Goal: Task Accomplishment & Management: Use online tool/utility

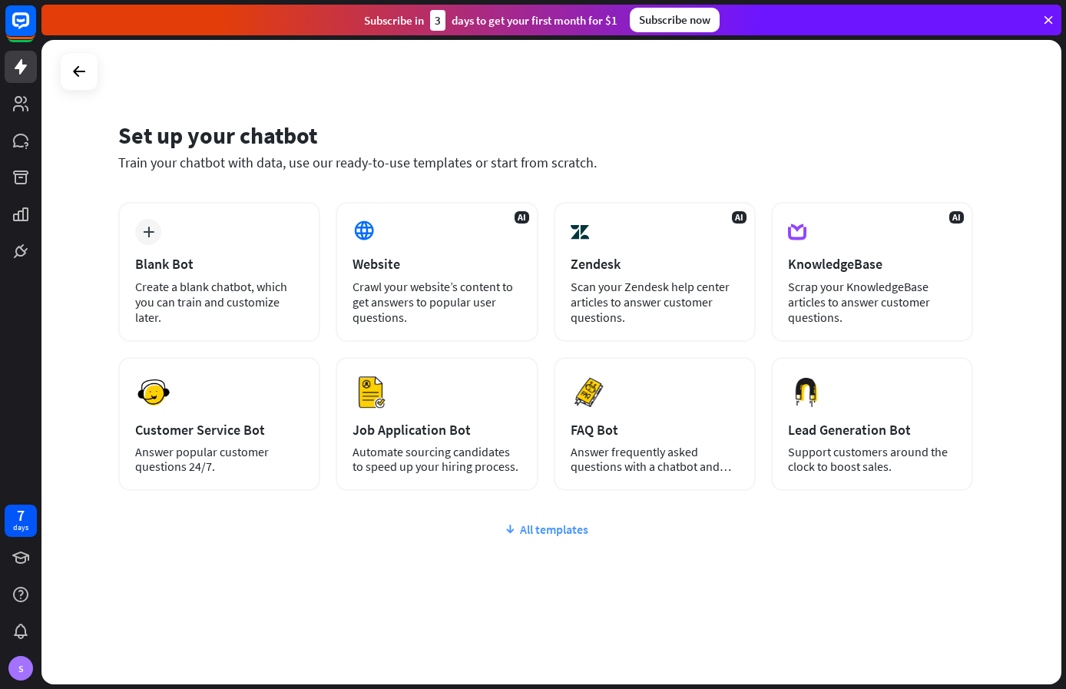
click at [534, 531] on div "All templates" at bounding box center [545, 528] width 855 height 15
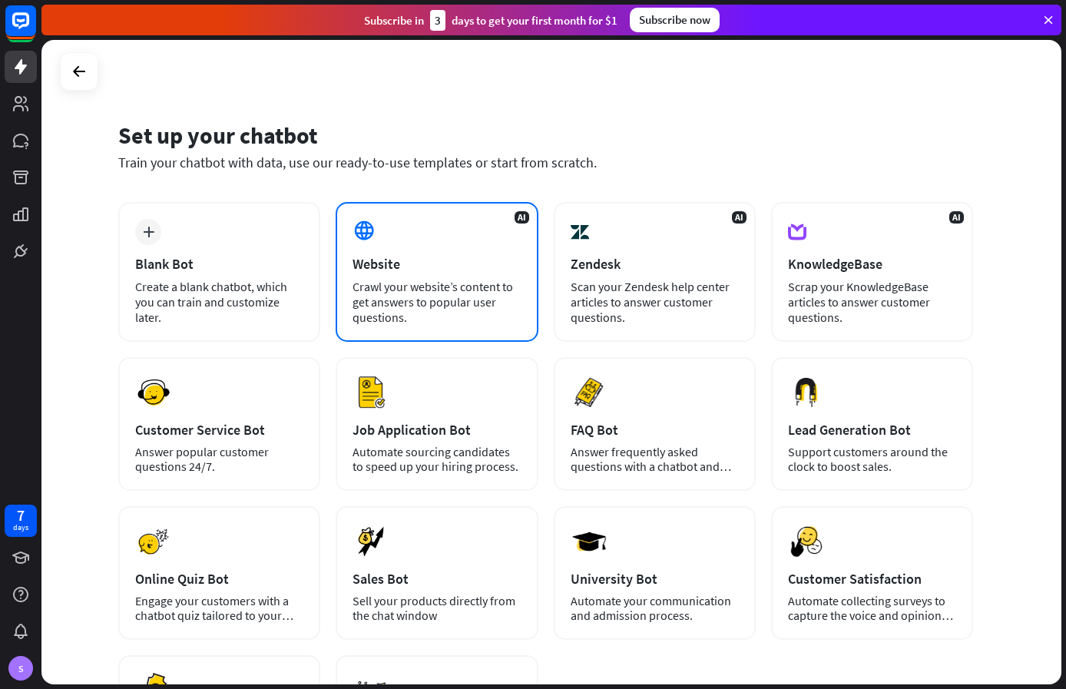
click at [495, 319] on div "Crawl your website’s content to get answers to popular user questions." at bounding box center [437, 302] width 168 height 46
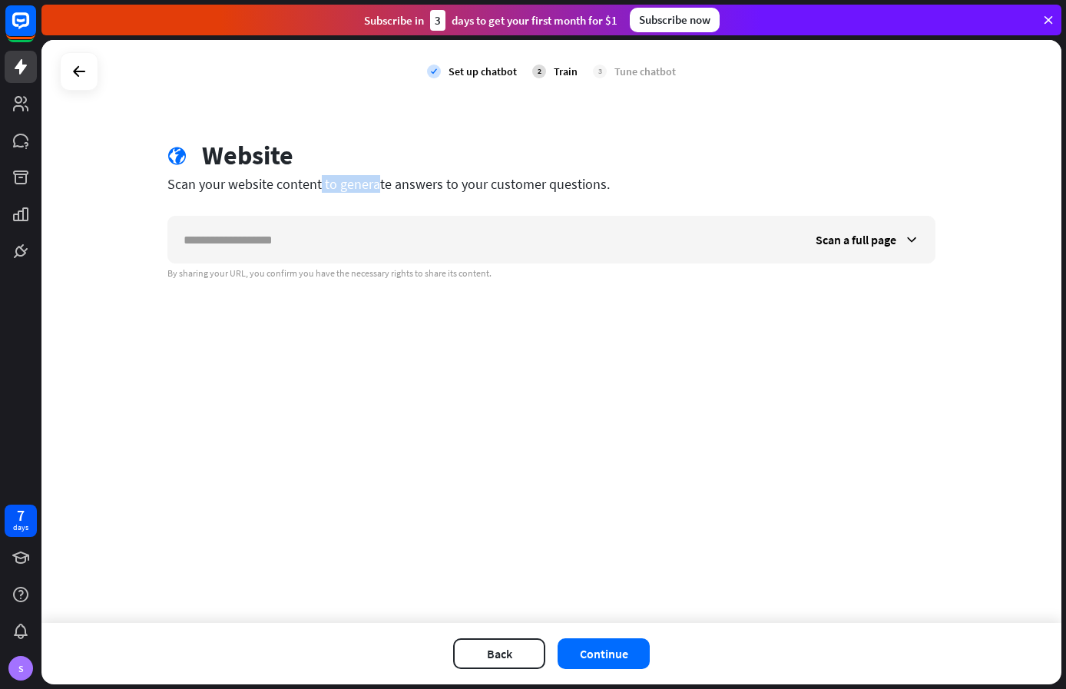
drag, startPoint x: 275, startPoint y: 187, endPoint x: 300, endPoint y: 185, distance: 24.6
click at [300, 185] on div "Scan your website content to generate answers to your customer questions." at bounding box center [551, 184] width 768 height 18
click at [225, 187] on div "Scan your website content to generate answers to your customer questions." at bounding box center [551, 184] width 768 height 18
drag, startPoint x: 217, startPoint y: 187, endPoint x: 330, endPoint y: 187, distance: 112.9
click at [330, 187] on div "Scan your website content to generate answers to your customer questions." at bounding box center [551, 184] width 768 height 18
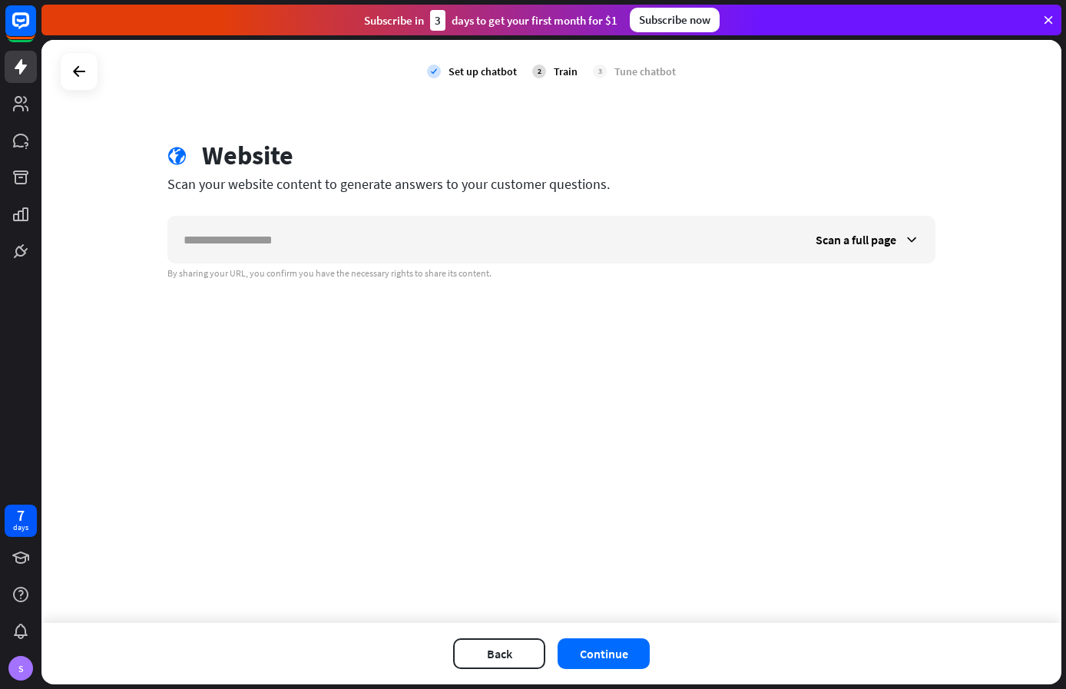
click at [433, 198] on div "globe Website Scan your website content to generate answers to your customer qu…" at bounding box center [551, 210] width 805 height 140
click at [977, 70] on div "check Set up chatbot 2 Train 3 Tune chatbot" at bounding box center [551, 71] width 1020 height 63
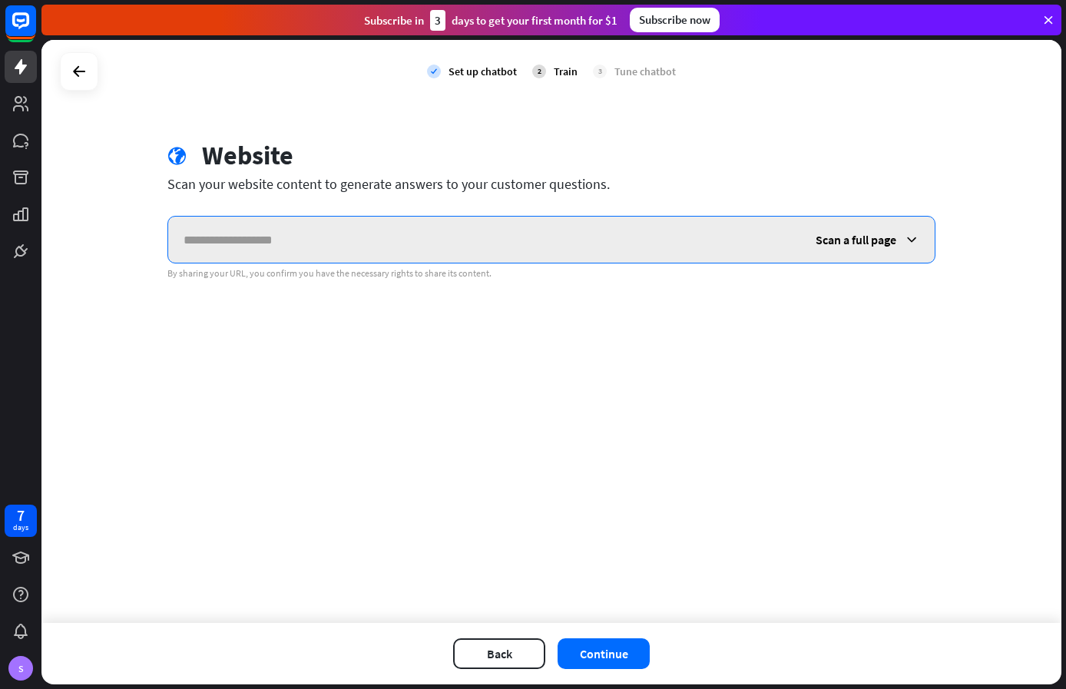
click at [349, 239] on input "text" at bounding box center [484, 240] width 632 height 46
paste input "**********"
type input "**********"
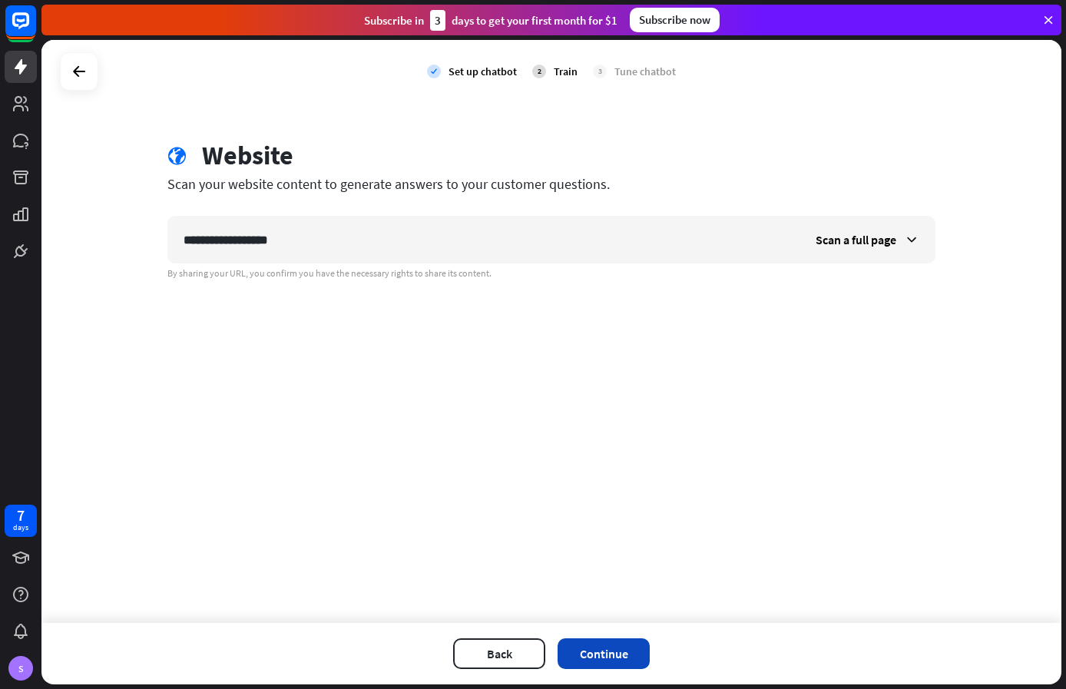
click at [610, 647] on button "Continue" at bounding box center [604, 653] width 92 height 31
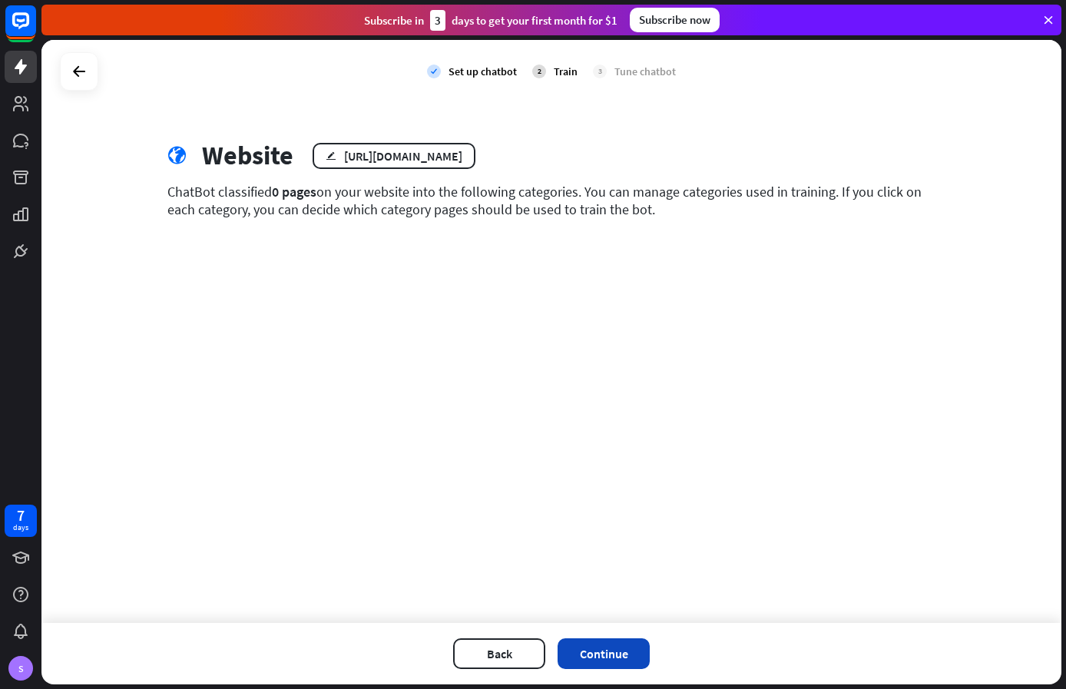
click at [603, 655] on button "Continue" at bounding box center [604, 653] width 92 height 31
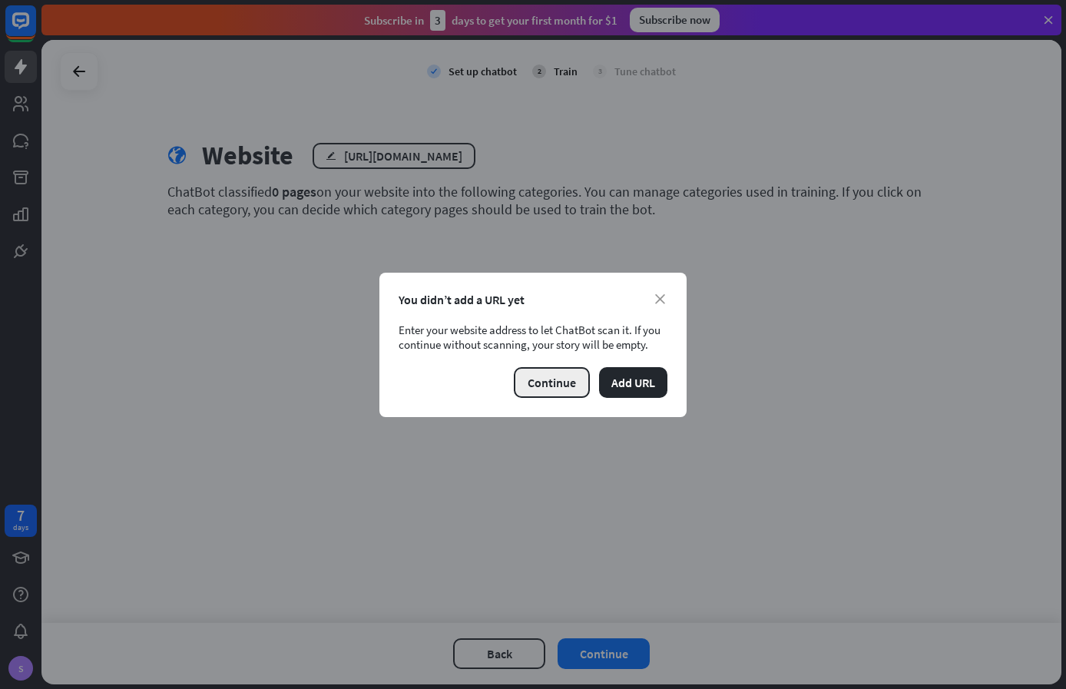
click at [577, 383] on button "Continue" at bounding box center [552, 382] width 76 height 31
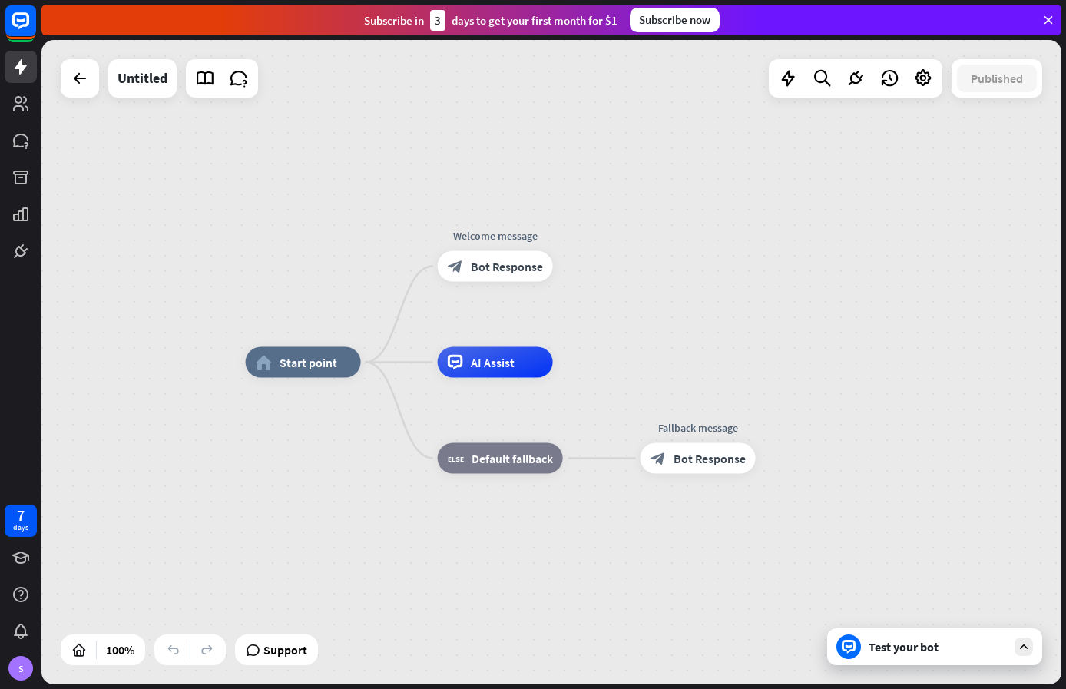
click at [922, 650] on div "Test your bot" at bounding box center [938, 646] width 138 height 15
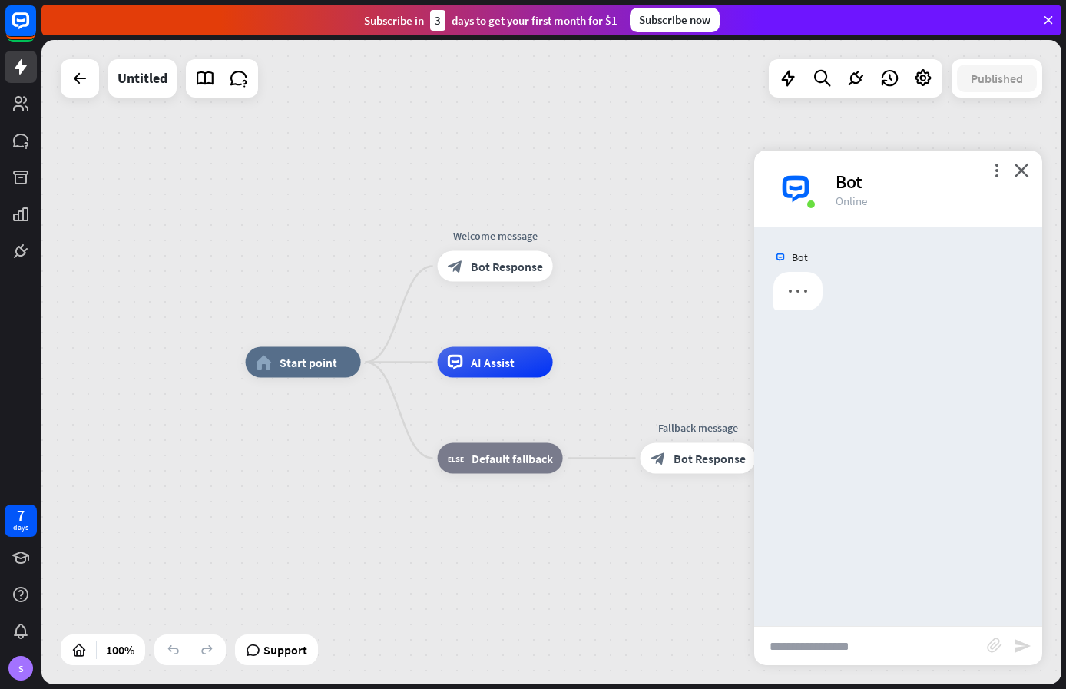
click at [889, 649] on input "text" at bounding box center [870, 646] width 233 height 38
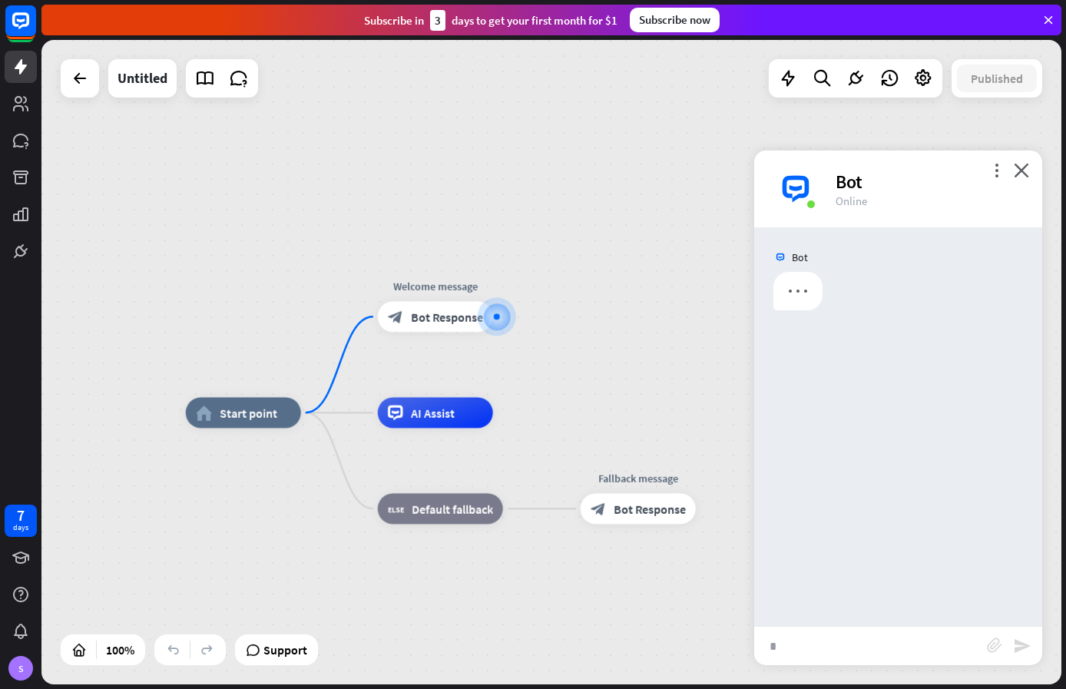
type input "**"
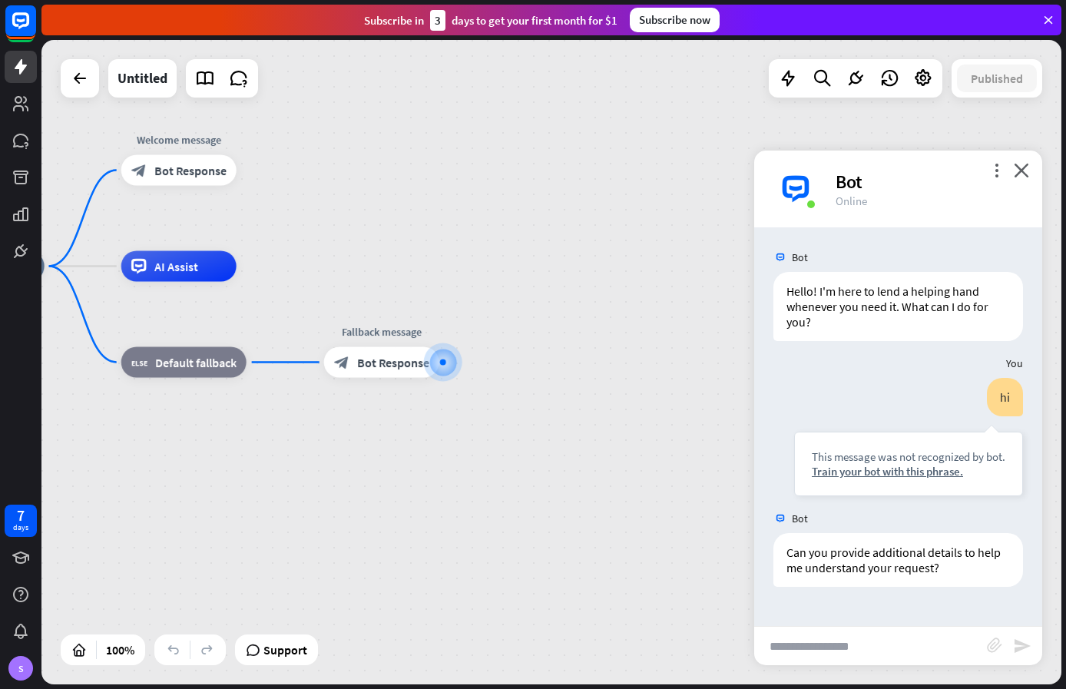
click at [680, 155] on div "home_2 Start point Welcome message block_bot_response Bot Response AI Assist bl…" at bounding box center [551, 362] width 1020 height 644
click at [1026, 167] on icon "close" at bounding box center [1021, 170] width 15 height 15
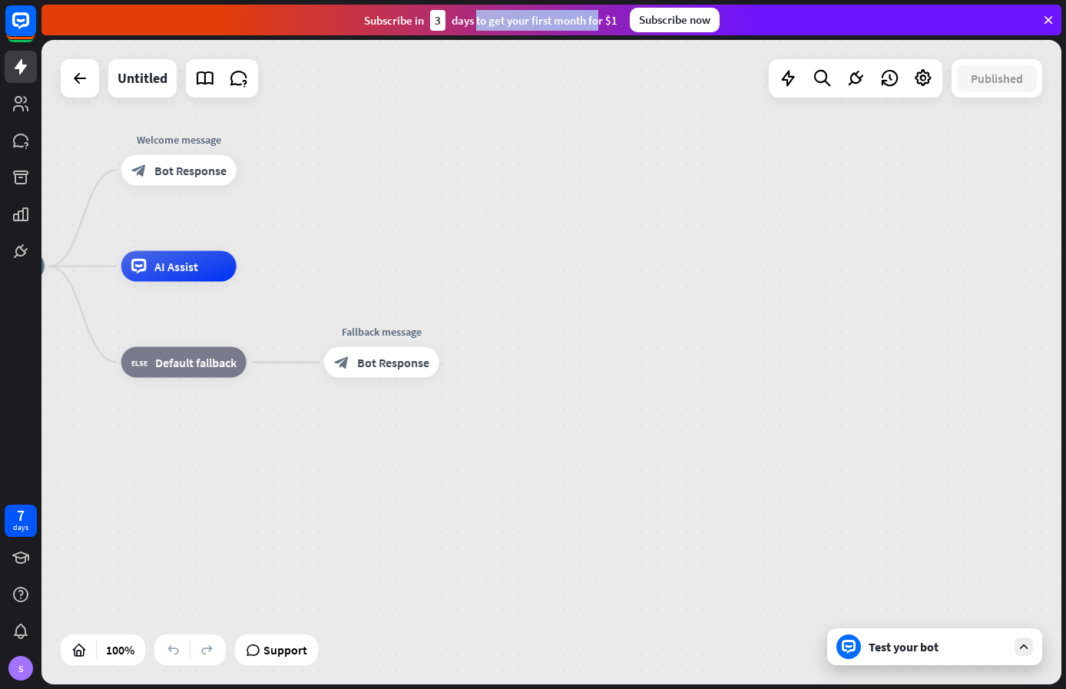
drag, startPoint x: 453, startPoint y: 22, endPoint x: 538, endPoint y: 22, distance: 84.5
click at [538, 22] on div "Subscribe [DATE] to get your first month for $1" at bounding box center [490, 20] width 253 height 21
click at [567, 27] on div "Subscribe [DATE] to get your first month for $1" at bounding box center [490, 20] width 253 height 21
drag, startPoint x: 519, startPoint y: 25, endPoint x: 607, endPoint y: 26, distance: 87.6
click at [607, 26] on div "Subscribe [DATE] to get your first month for $1" at bounding box center [490, 20] width 253 height 21
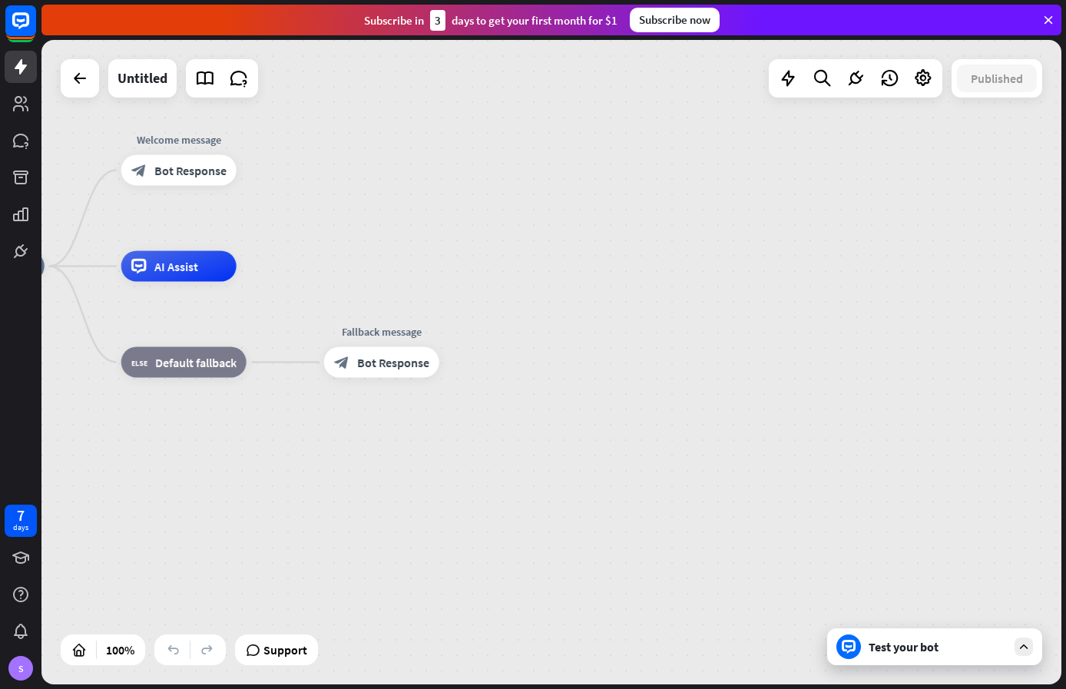
click at [805, 24] on div "Subscribe [DATE] to get your first month for $1 Subscribe now" at bounding box center [551, 20] width 1020 height 31
click at [1049, 20] on icon at bounding box center [1048, 20] width 14 height 14
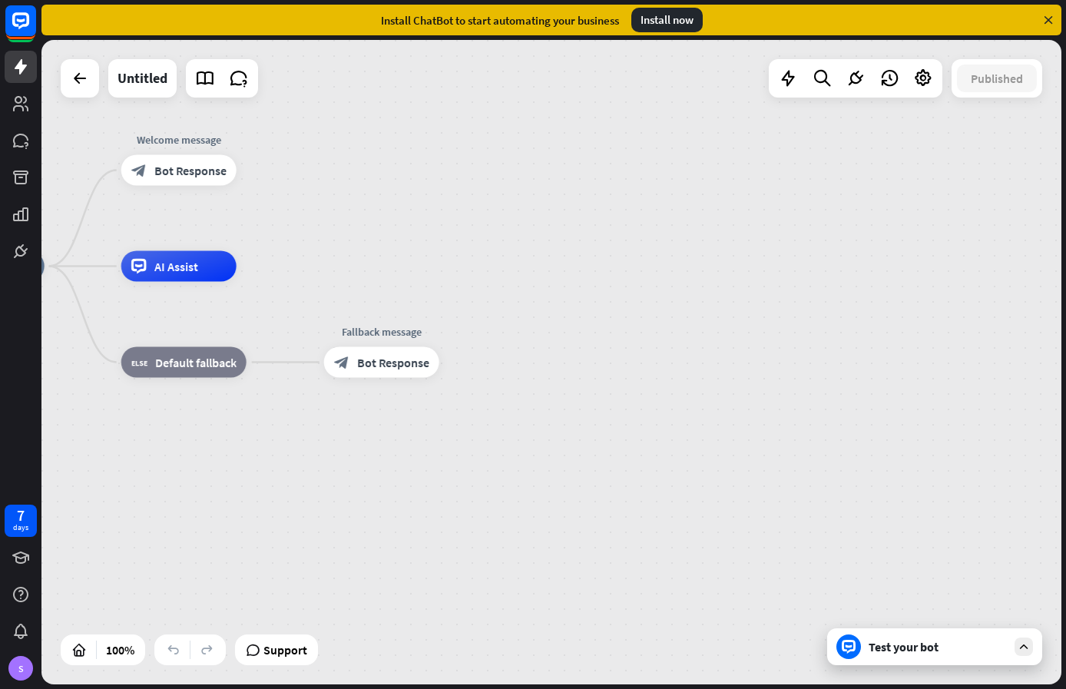
click at [681, 25] on div "Install now" at bounding box center [666, 20] width 71 height 25
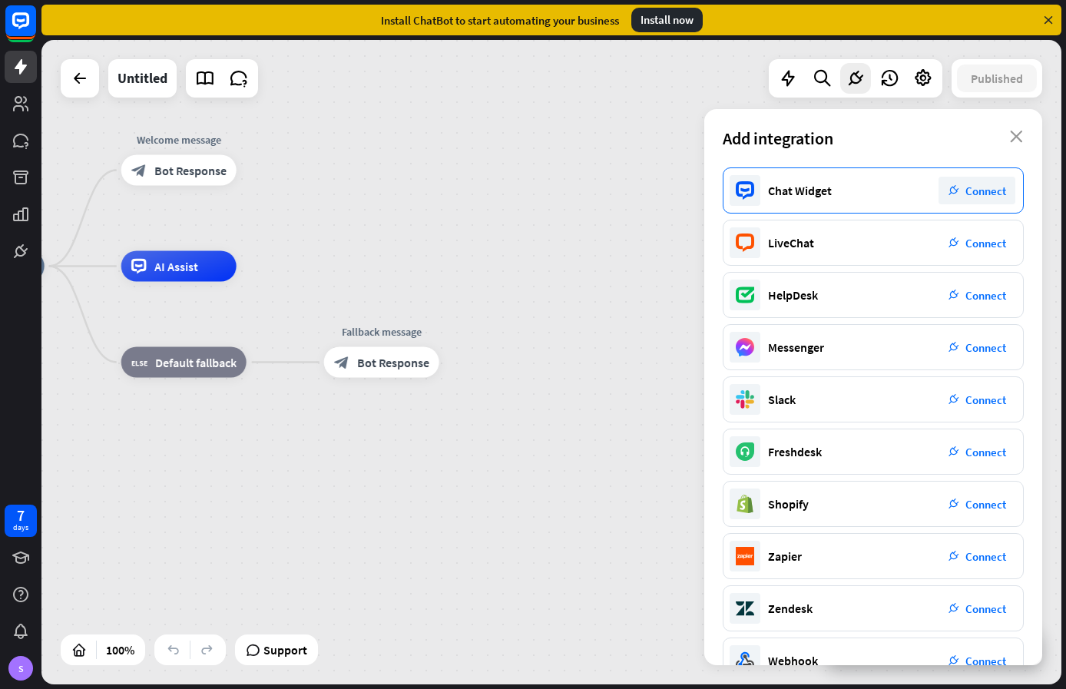
click at [975, 195] on span "Connect" at bounding box center [985, 191] width 41 height 15
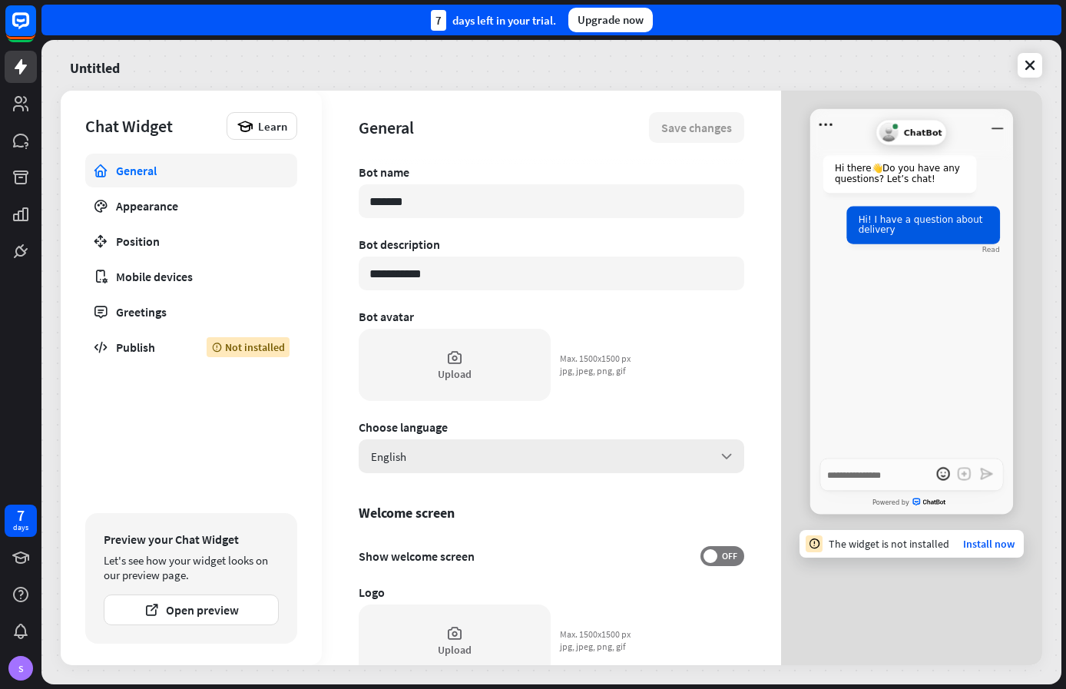
click at [585, 445] on div "English arrow_down" at bounding box center [552, 456] width 386 height 34
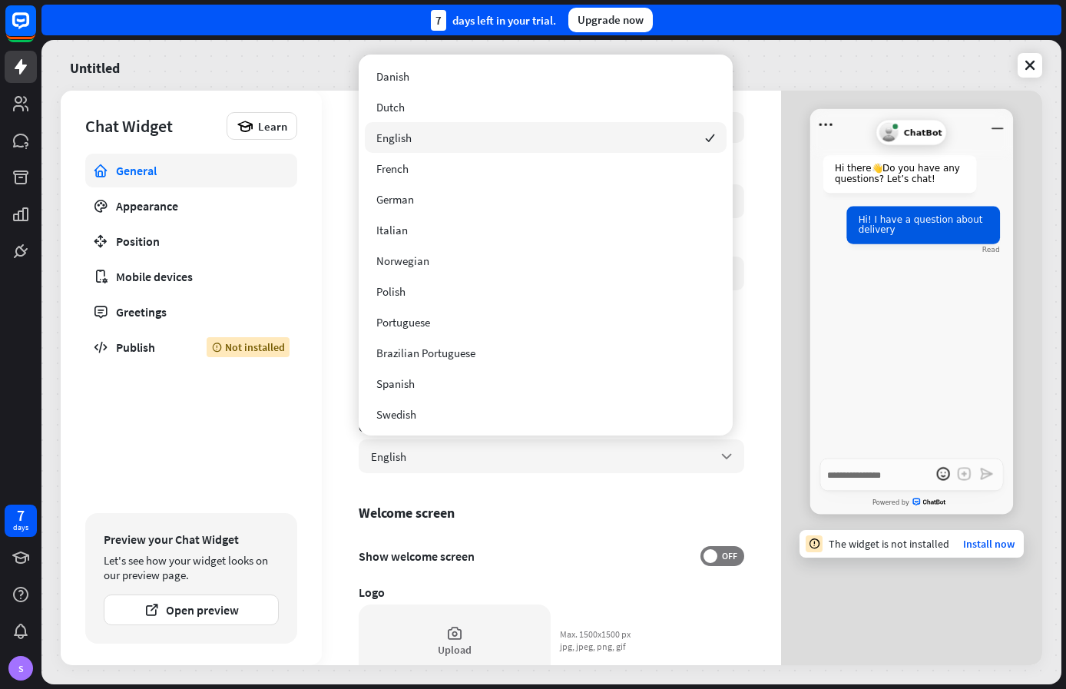
click at [533, 135] on div "English checked" at bounding box center [546, 137] width 362 height 31
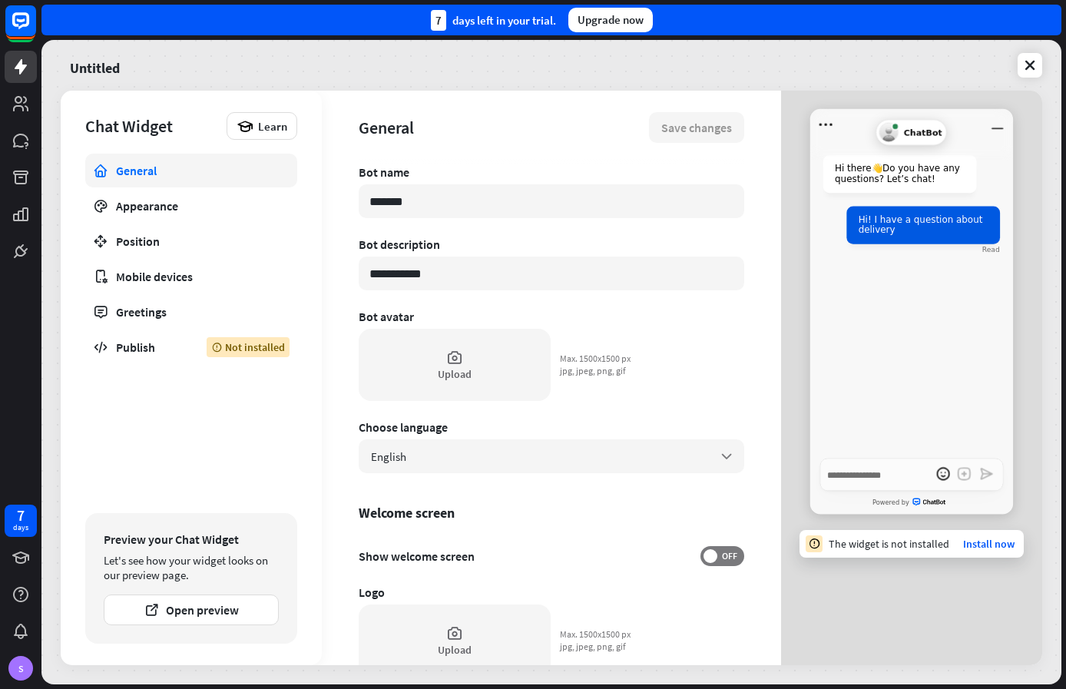
click at [728, 406] on div "**********" at bounding box center [552, 414] width 386 height 501
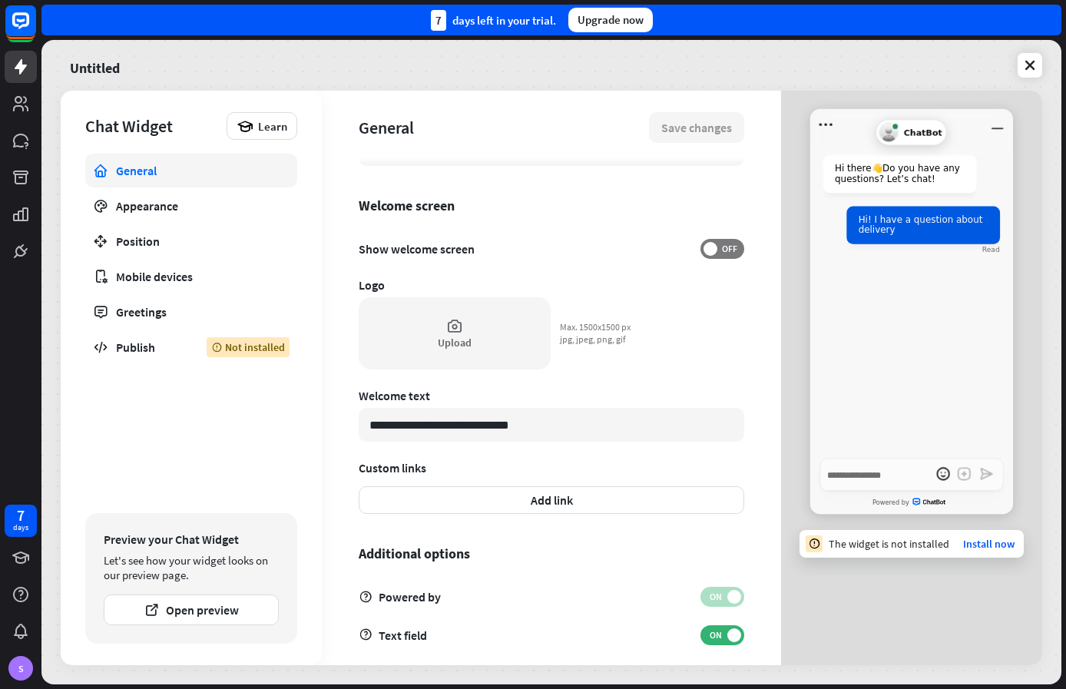
scroll to position [322, 0]
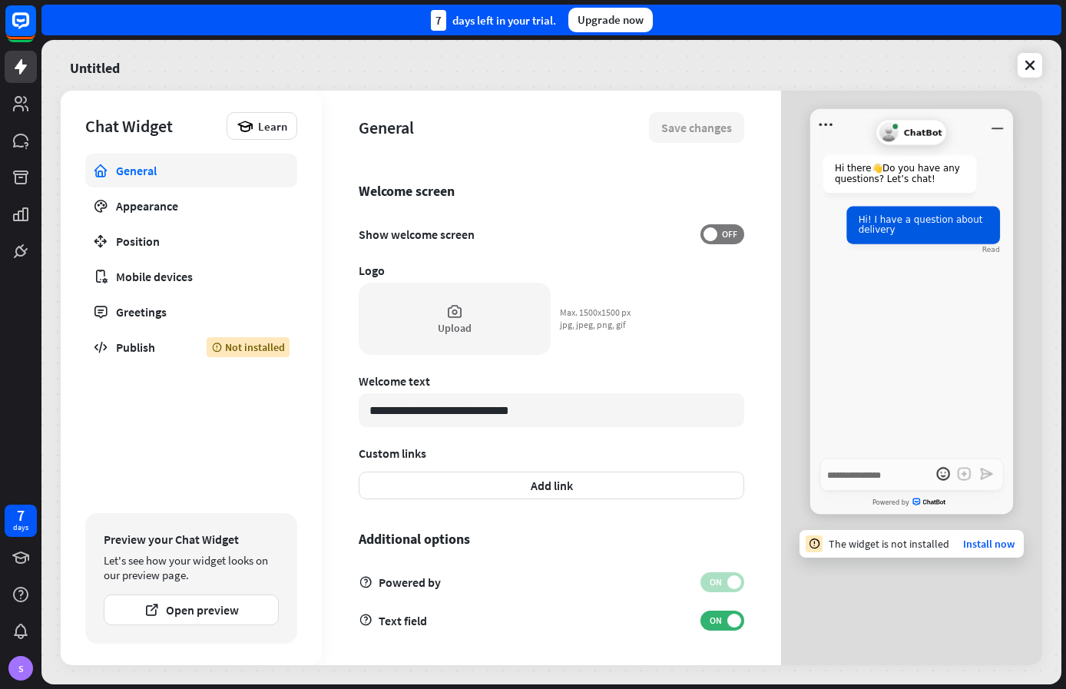
click at [731, 353] on div "**********" at bounding box center [551, 378] width 459 height 574
click at [925, 221] on span "Hi! I have a question about delivery" at bounding box center [921, 224] width 124 height 21
click at [988, 545] on link "Install now" at bounding box center [988, 544] width 51 height 14
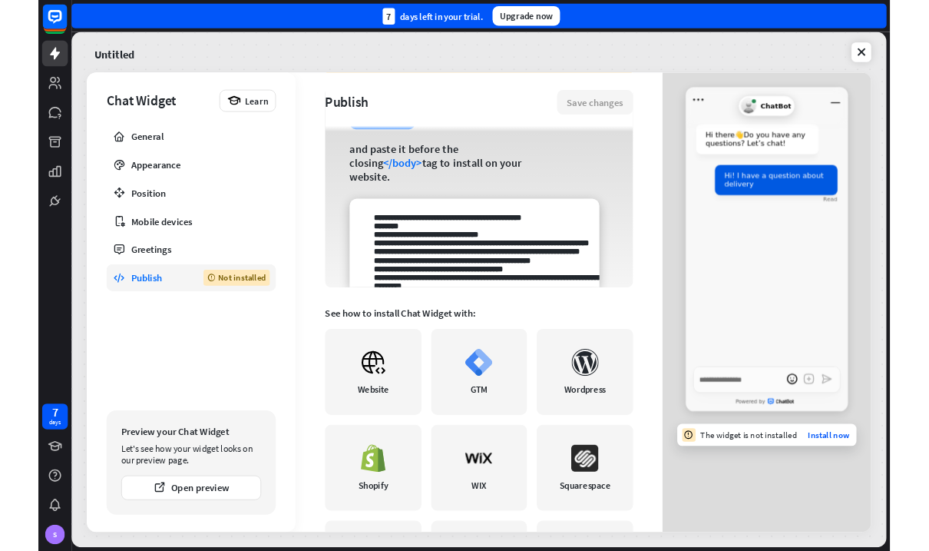
scroll to position [230, 0]
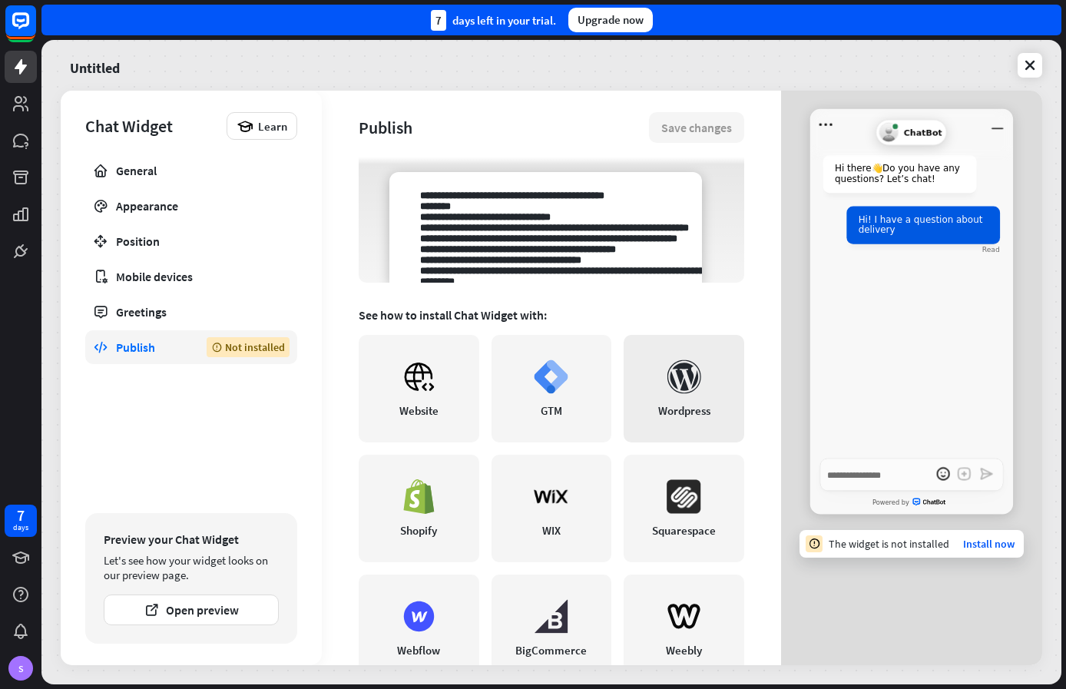
click at [716, 396] on link "Wordpress" at bounding box center [684, 389] width 121 height 108
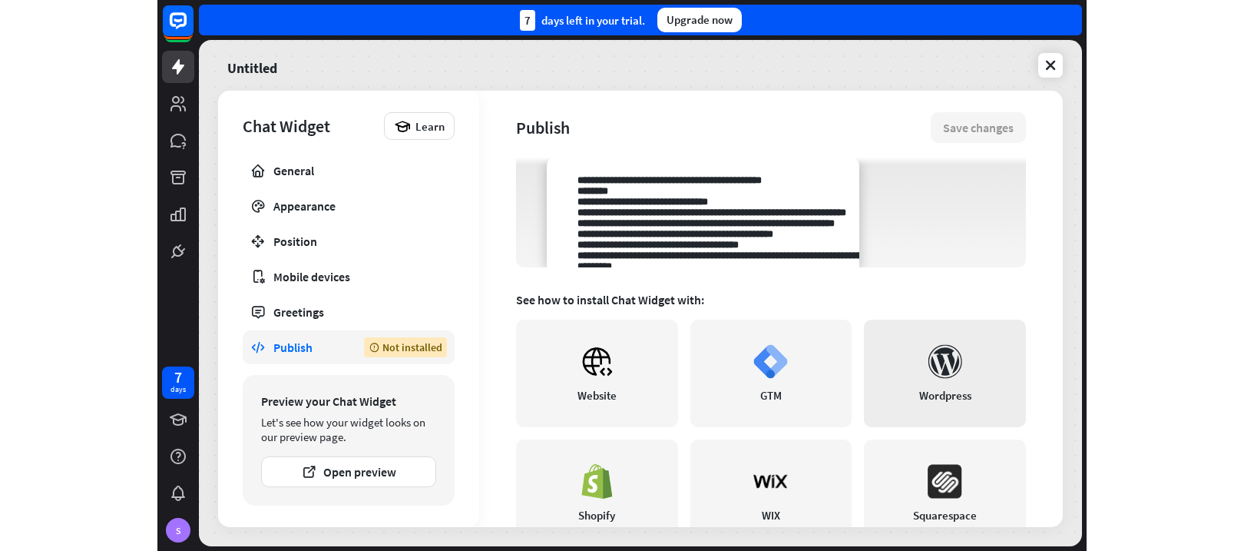
scroll to position [215, 0]
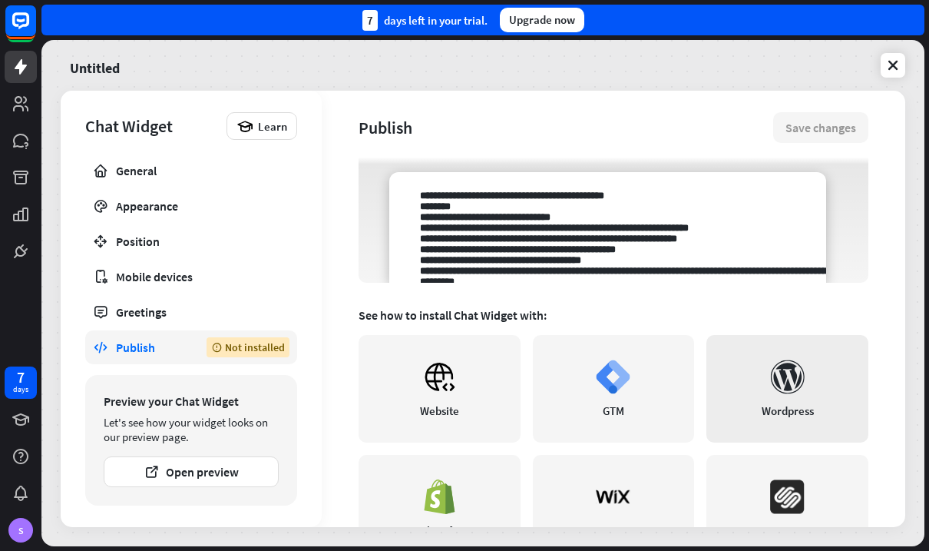
type textarea "*"
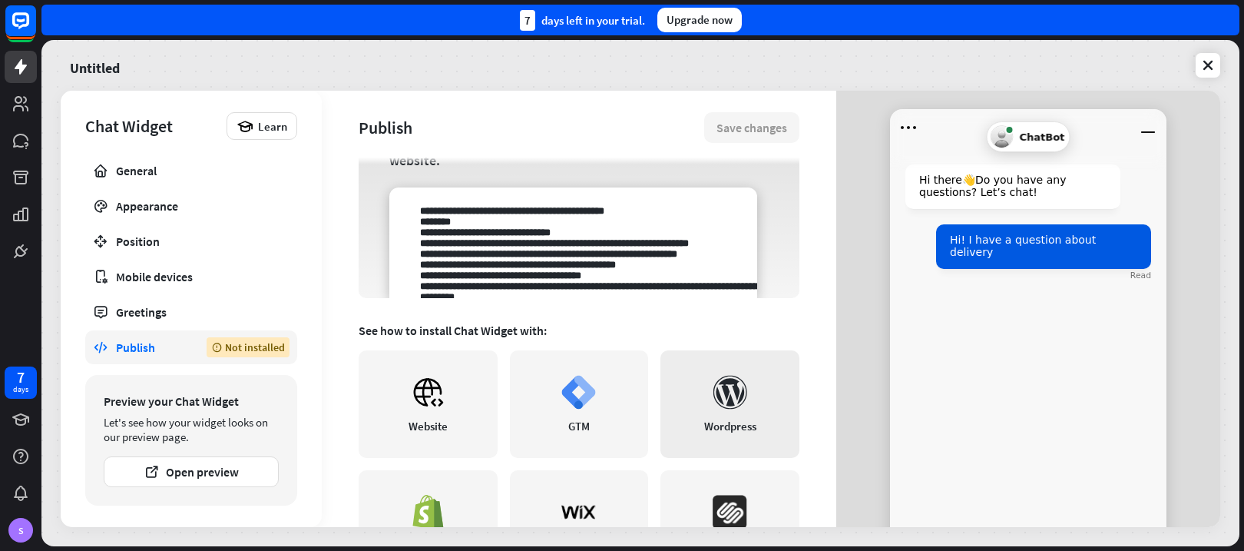
scroll to position [230, 0]
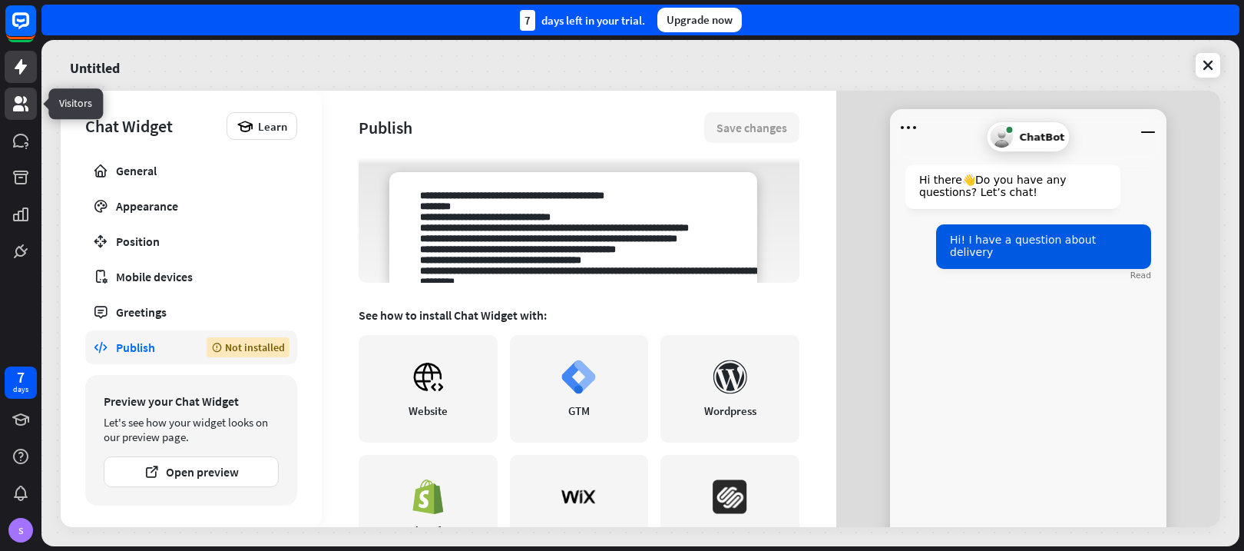
click at [25, 111] on icon at bounding box center [21, 103] width 18 height 18
